Goal: Download file/media

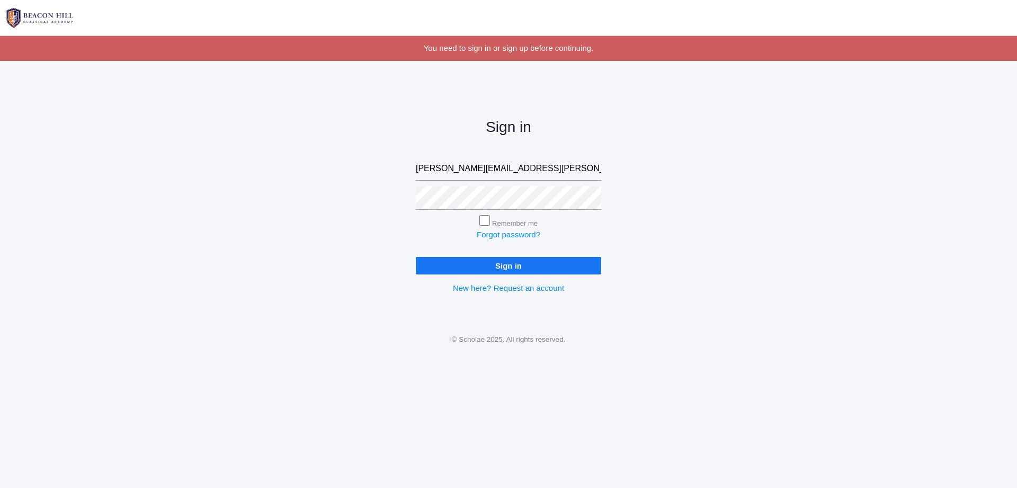
type input "[PERSON_NAME][EMAIL_ADDRESS][PERSON_NAME][DOMAIN_NAME]"
click at [525, 269] on input "Sign in" at bounding box center [508, 265] width 185 height 17
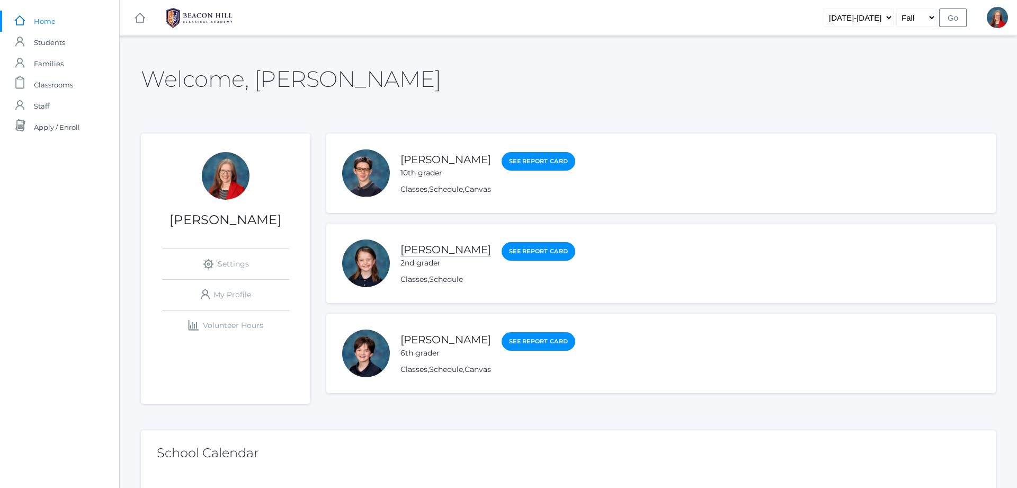
click at [448, 251] on link "[PERSON_NAME]" at bounding box center [446, 249] width 91 height 13
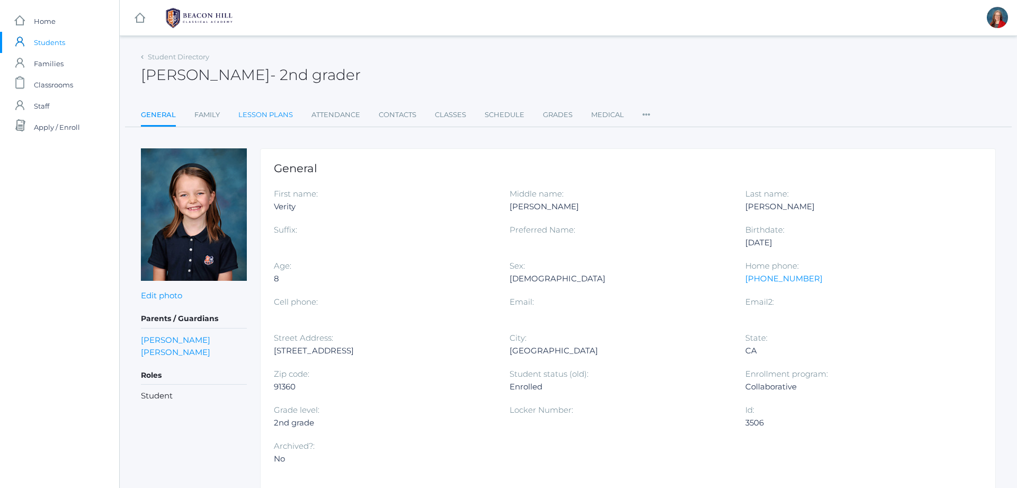
click at [276, 118] on link "Lesson Plans" at bounding box center [265, 114] width 55 height 21
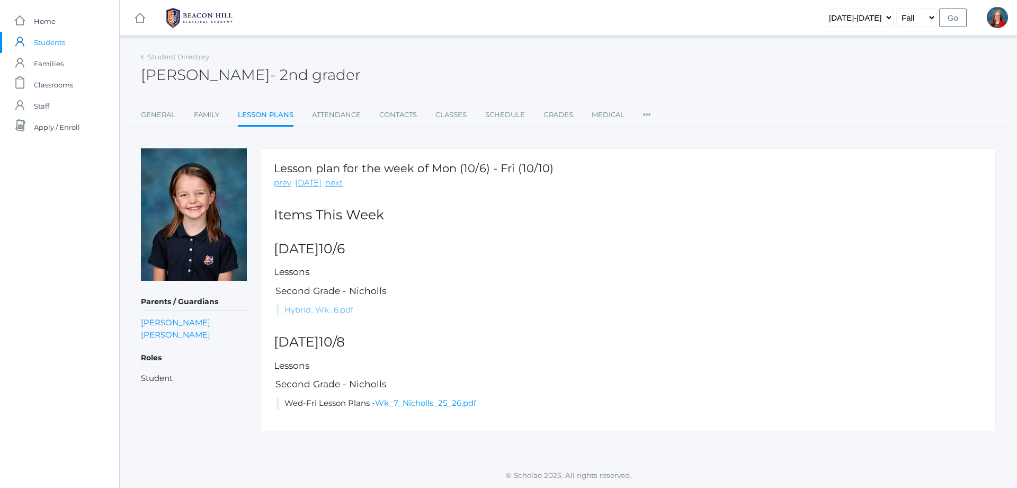
click at [326, 312] on link "Hybrid_Wk_6.pdf" at bounding box center [319, 310] width 69 height 10
